Goal: Task Accomplishment & Management: Use online tool/utility

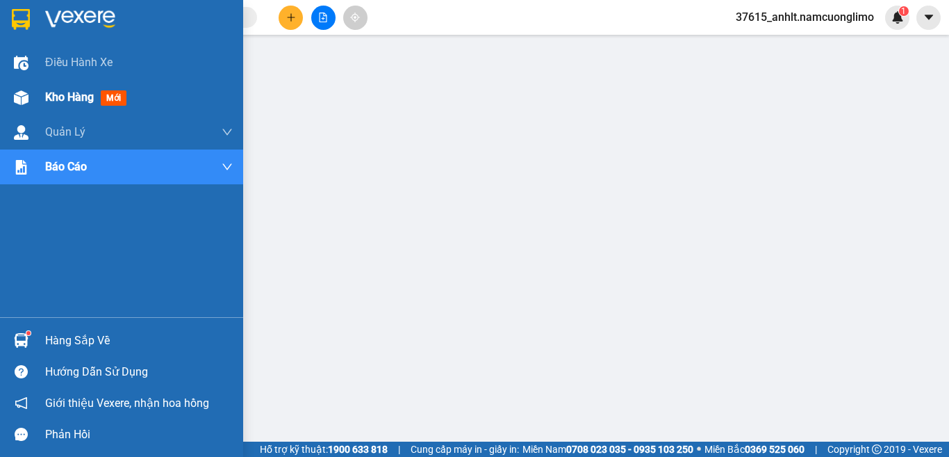
click at [76, 99] on span "Kho hàng" at bounding box center [69, 96] width 49 height 13
click at [81, 99] on span "Kho hàng" at bounding box center [69, 96] width 49 height 13
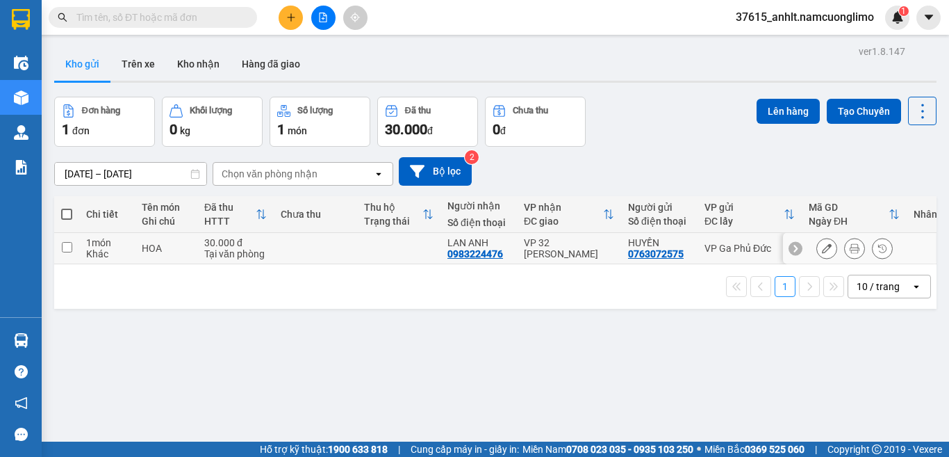
click at [69, 248] on input "checkbox" at bounding box center [67, 247] width 10 height 10
checkbox input "true"
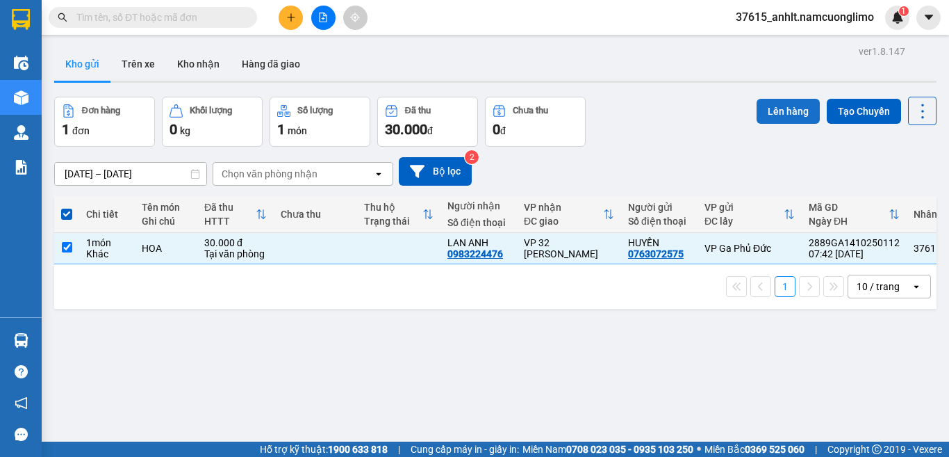
click at [771, 111] on button "Lên hàng" at bounding box center [788, 111] width 63 height 25
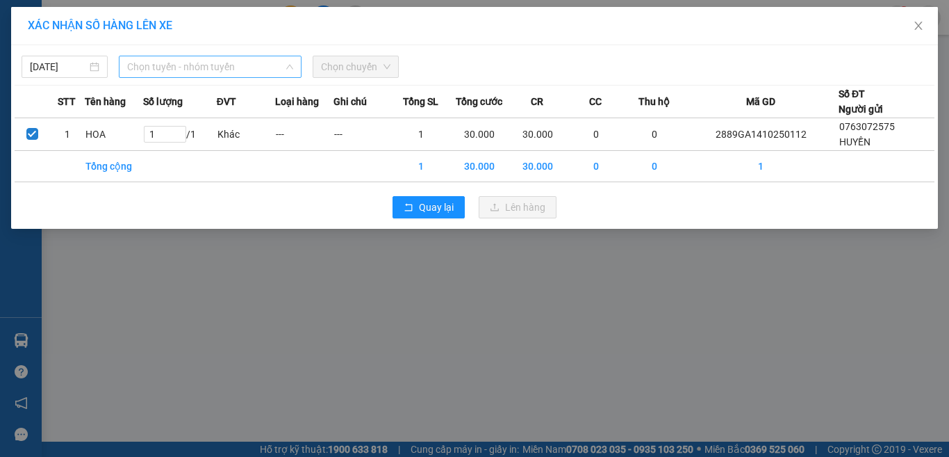
click at [161, 65] on span "Chọn tuyến - nhóm tuyến" at bounding box center [210, 66] width 166 height 21
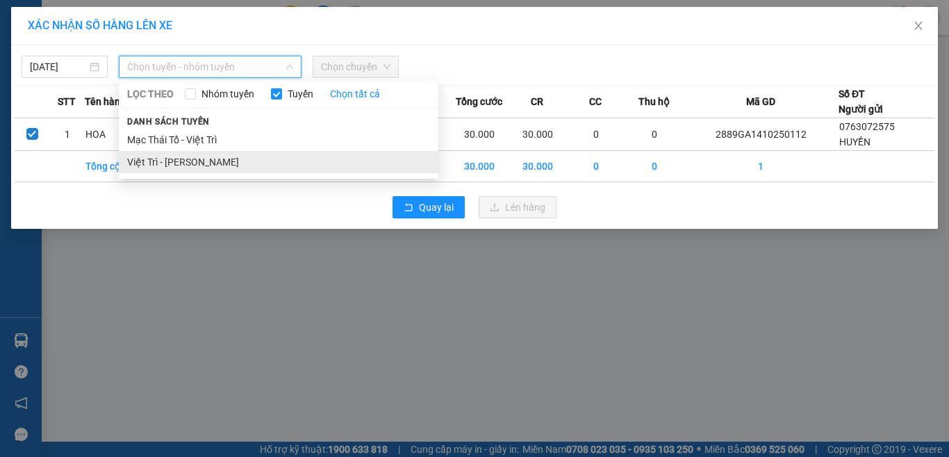
click at [160, 163] on li "Việt Trì - Mạc Thái Tổ" at bounding box center [279, 162] width 320 height 22
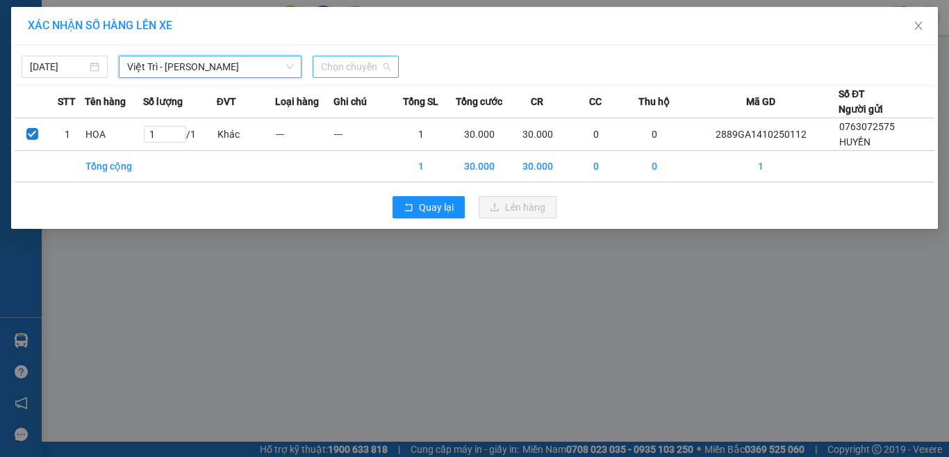
click at [370, 60] on span "Chọn chuyến" at bounding box center [355, 66] width 69 height 21
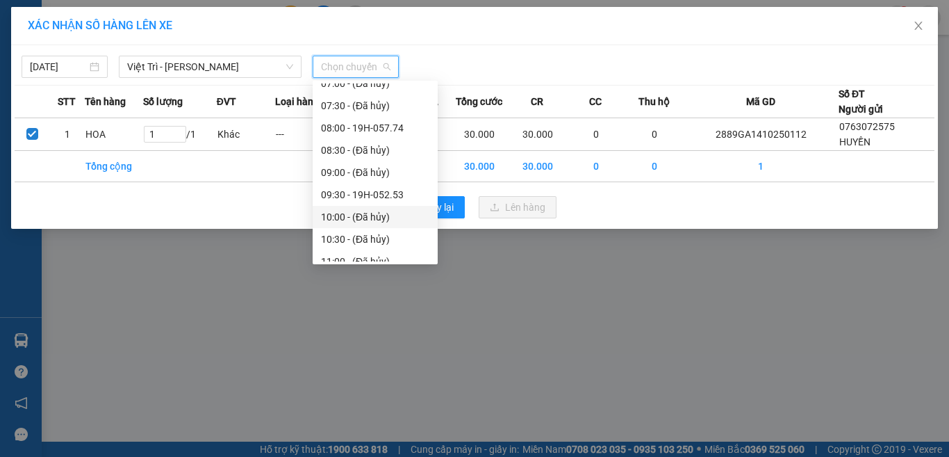
scroll to position [139, 0]
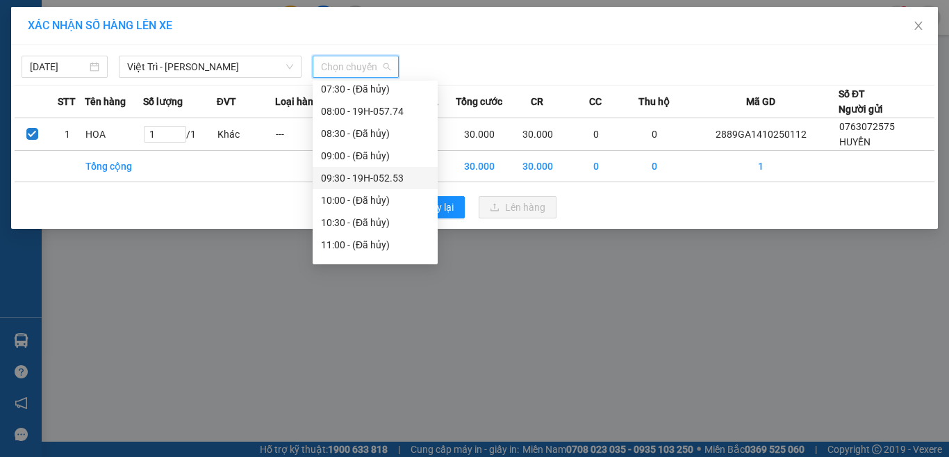
click at [381, 179] on div "09:30 - 19H-052.53" at bounding box center [375, 177] width 108 height 15
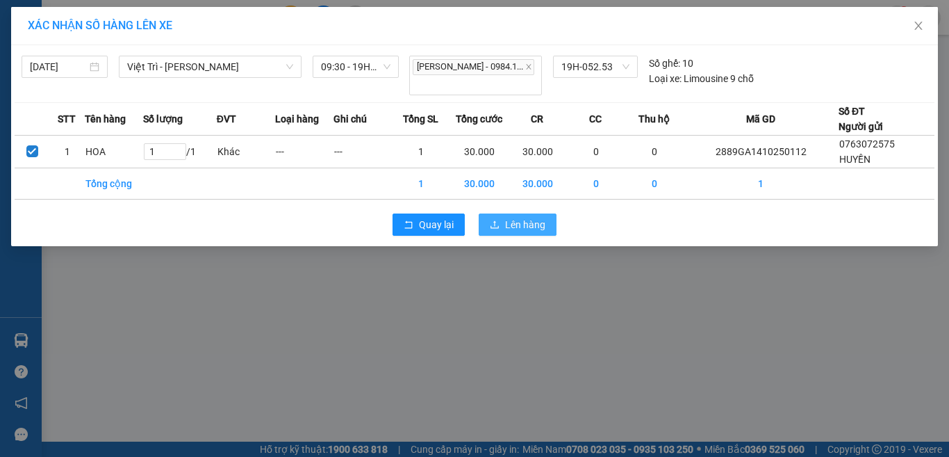
click at [529, 217] on span "Lên hàng" at bounding box center [525, 224] width 40 height 15
